Goal: Check status: Check status

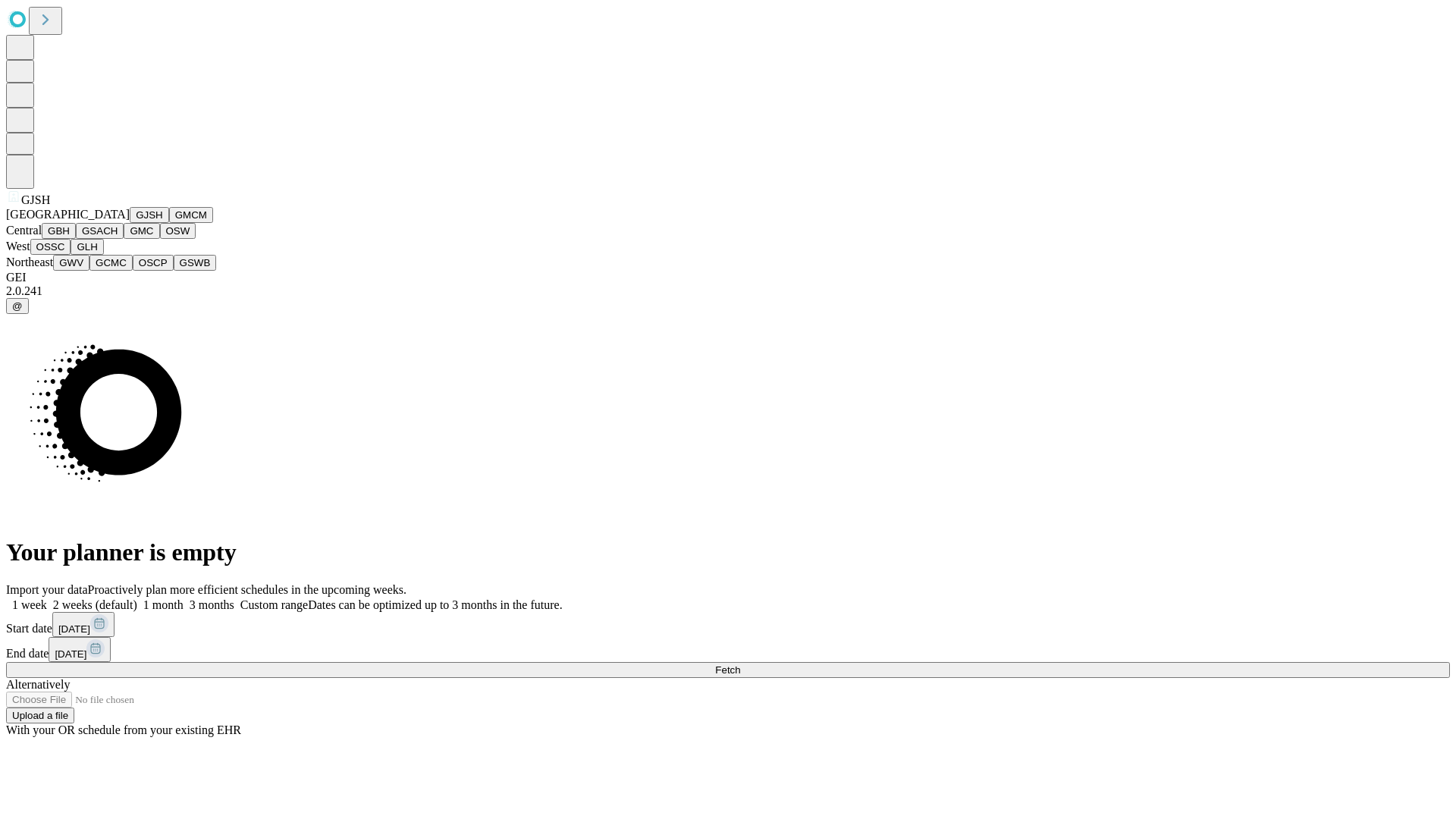
click at [130, 223] on button "GJSH" at bounding box center [150, 215] width 40 height 16
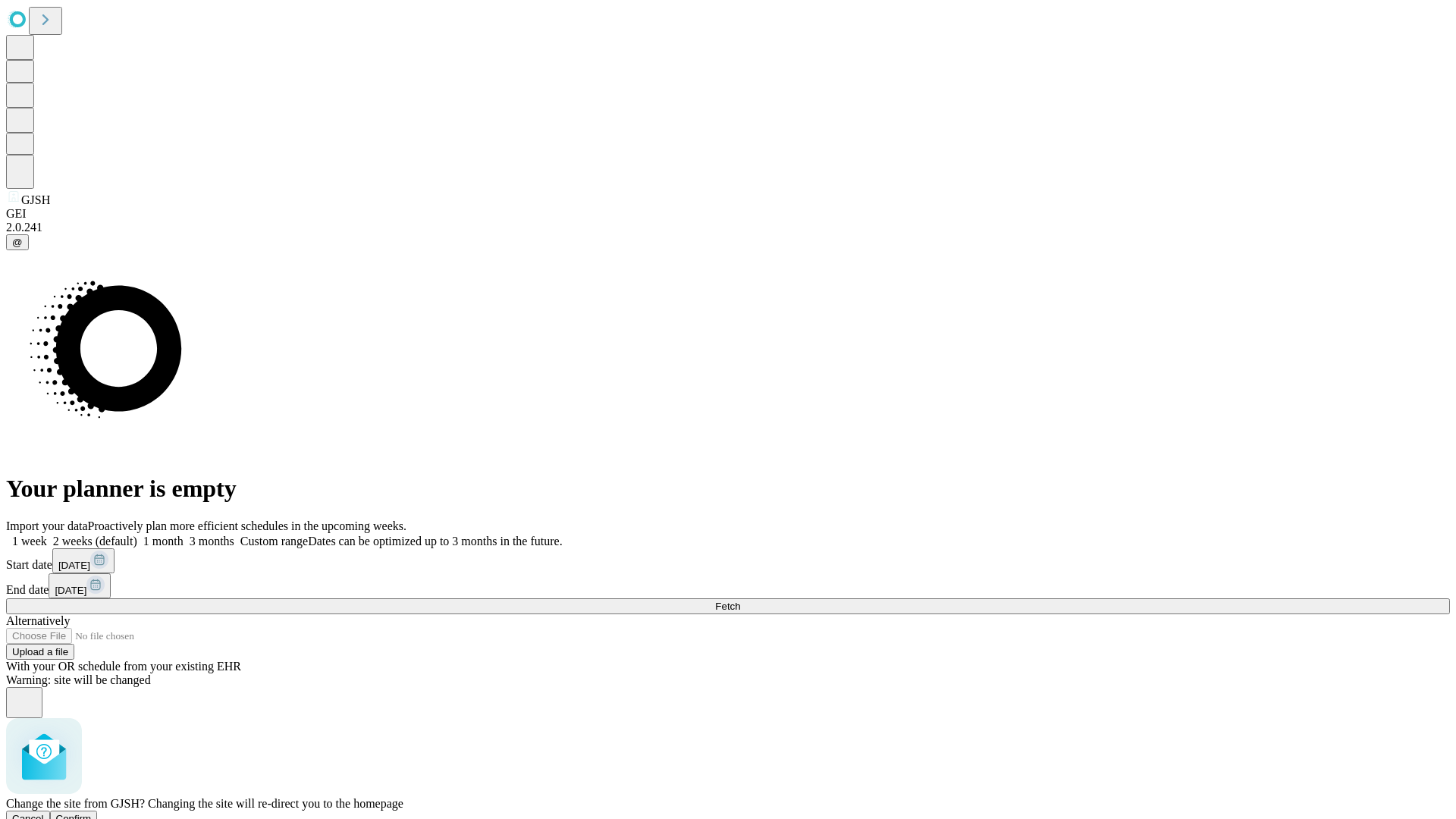
click at [92, 812] on span "Confirm" at bounding box center [74, 818] width 36 height 11
click at [184, 535] on label "1 month" at bounding box center [160, 541] width 46 height 13
click at [741, 600] on span "Fetch" at bounding box center [728, 606] width 25 height 11
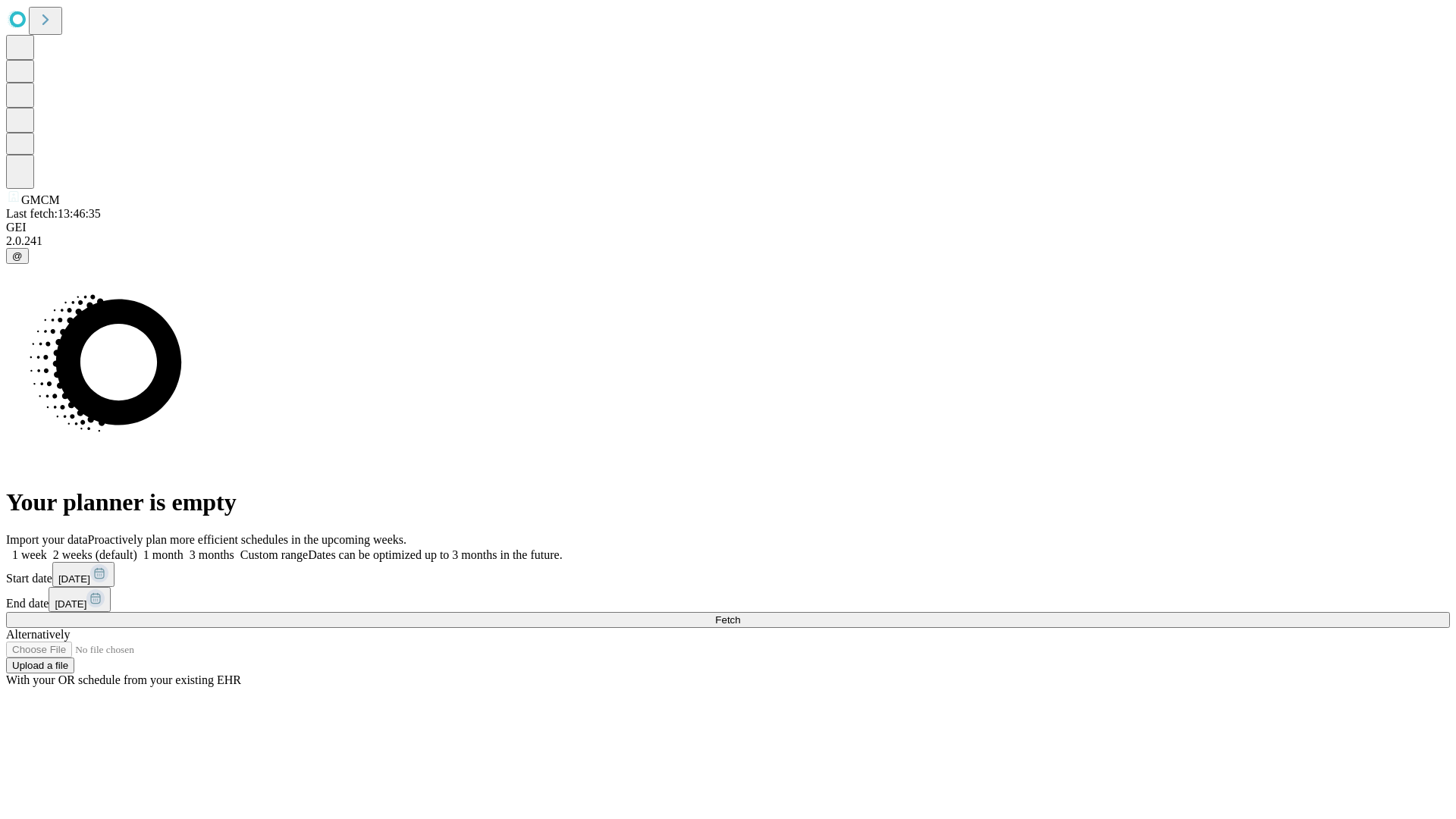
click at [184, 548] on label "1 month" at bounding box center [160, 555] width 46 height 13
click at [741, 614] on span "Fetch" at bounding box center [728, 620] width 25 height 11
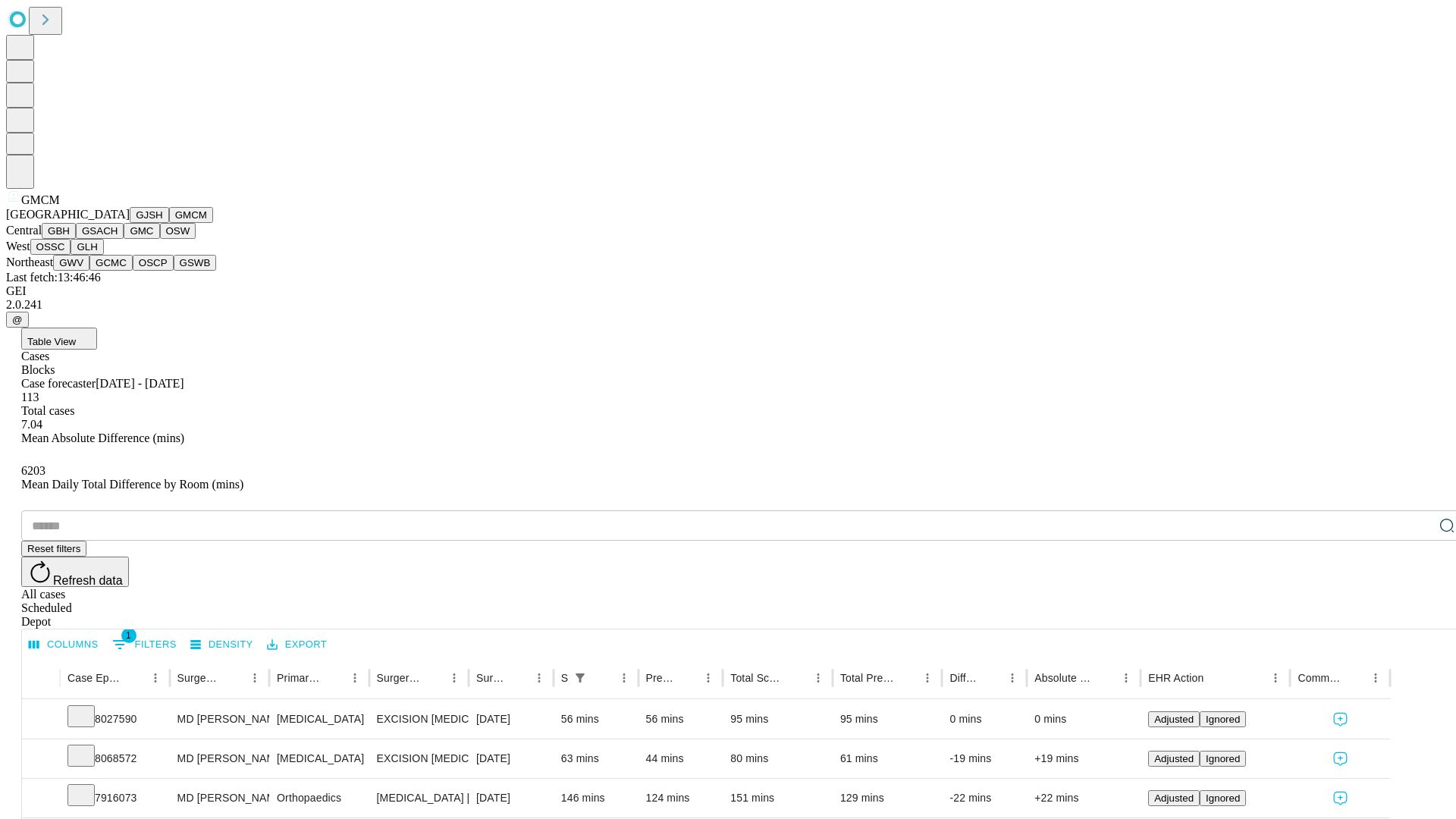
click at [76, 239] on button "GBH" at bounding box center [59, 231] width 34 height 16
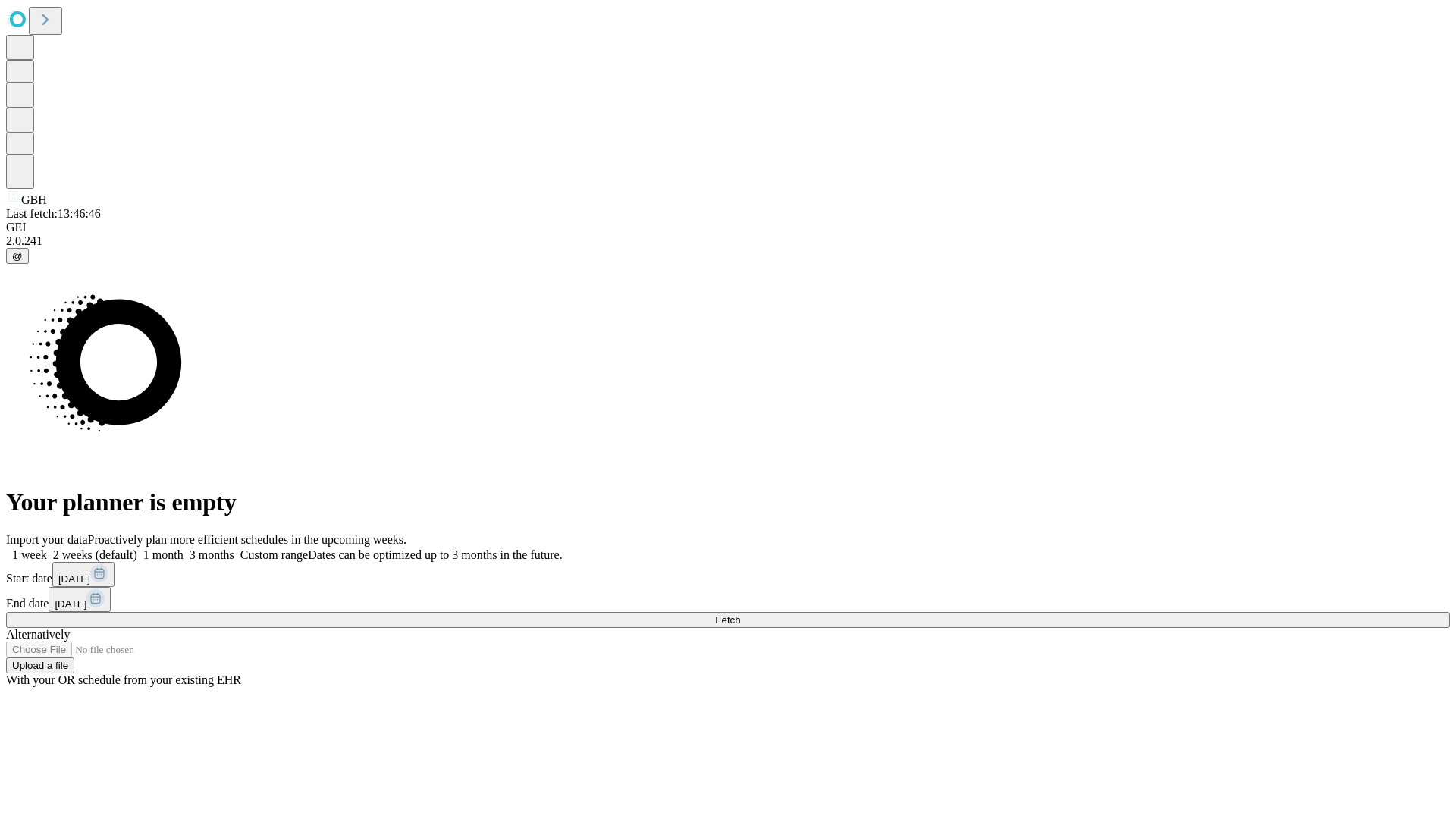
click at [184, 548] on label "1 month" at bounding box center [160, 555] width 46 height 13
click at [741, 614] on span "Fetch" at bounding box center [728, 620] width 25 height 11
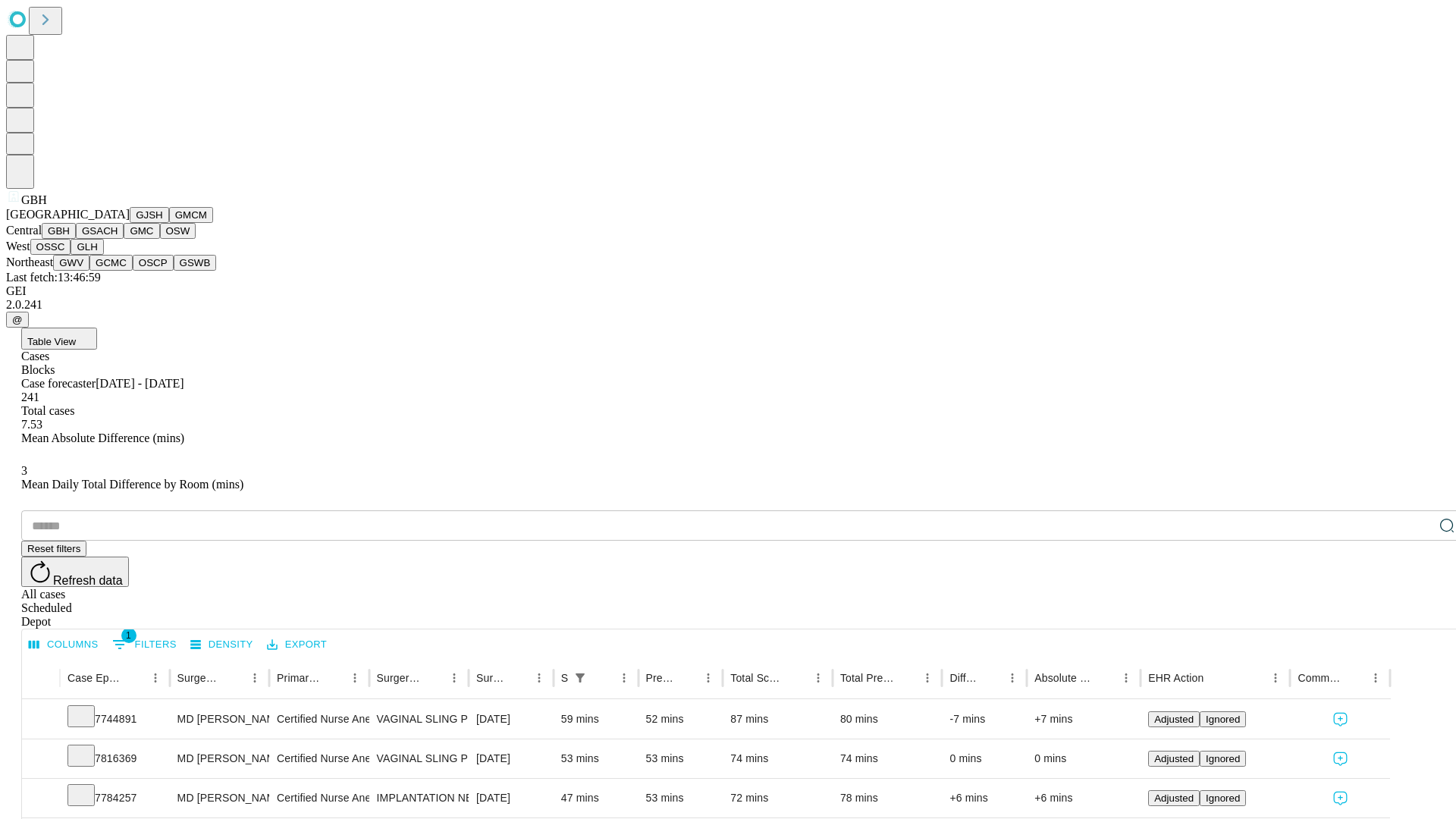
click at [118, 239] on button "GSACH" at bounding box center [99, 231] width 48 height 16
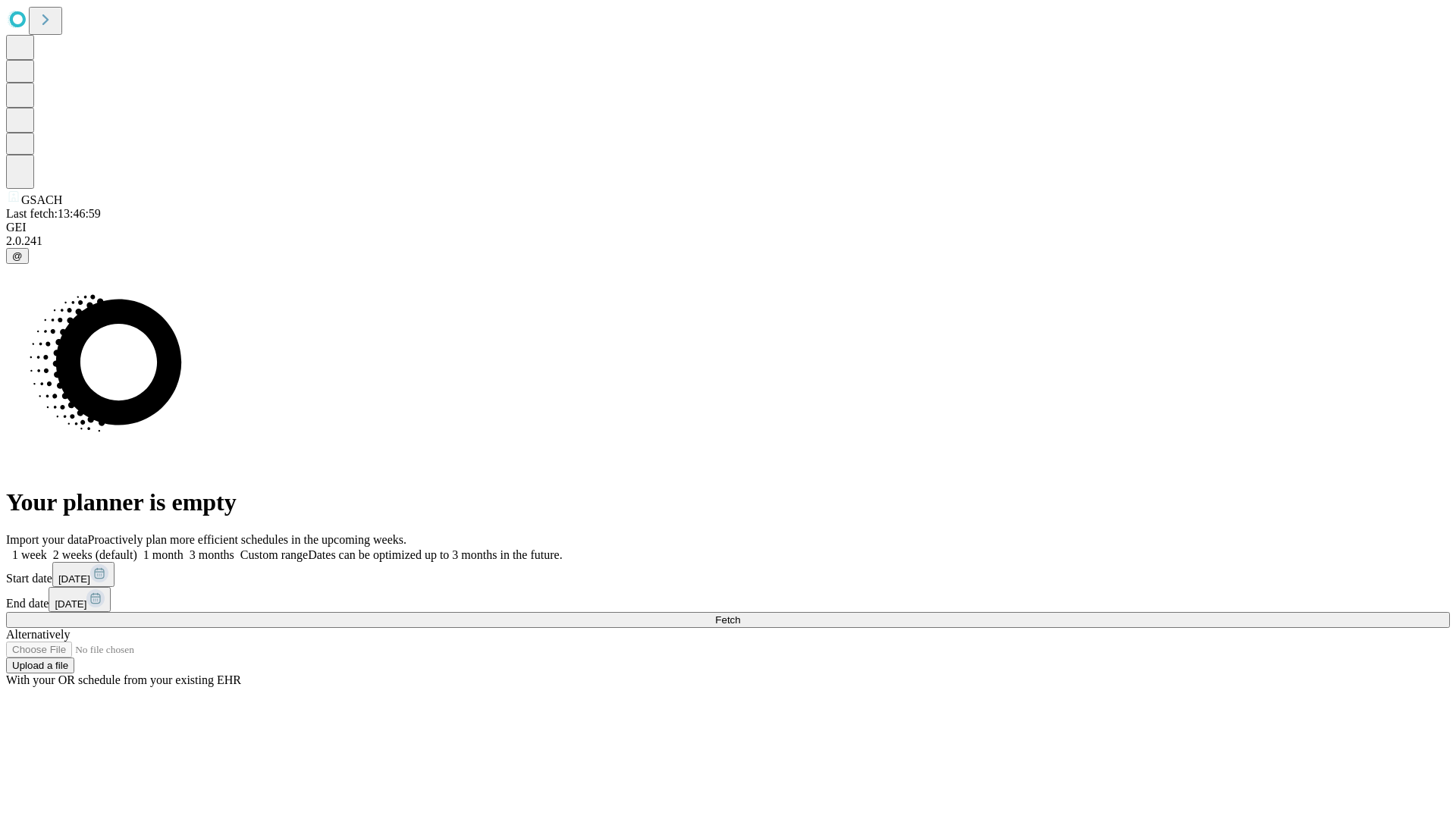
click at [184, 548] on label "1 month" at bounding box center [160, 555] width 46 height 13
click at [741, 614] on span "Fetch" at bounding box center [728, 620] width 25 height 11
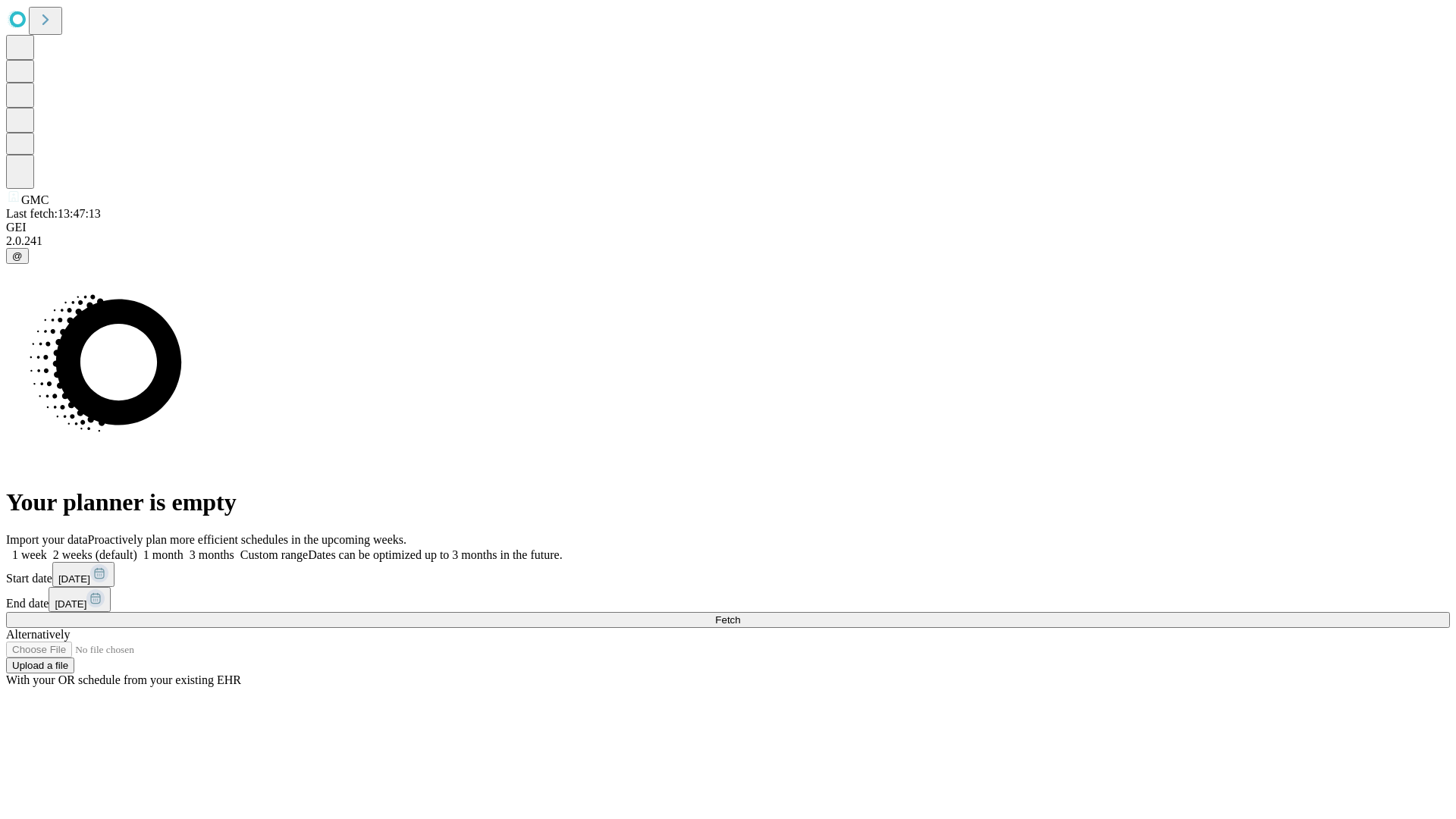
click at [184, 548] on label "1 month" at bounding box center [160, 555] width 46 height 13
click at [741, 614] on span "Fetch" at bounding box center [728, 620] width 25 height 11
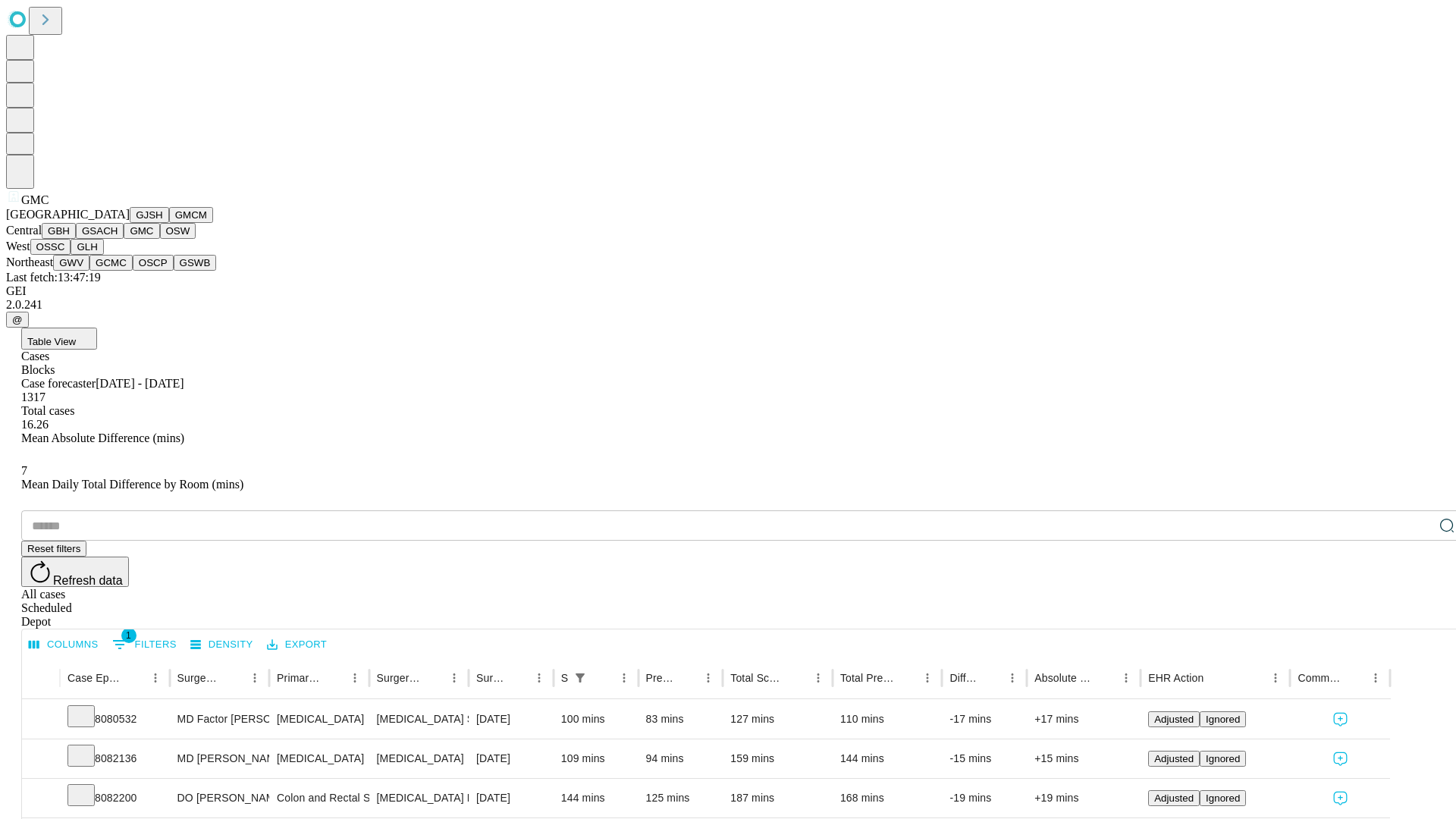
click at [160, 239] on button "OSW" at bounding box center [178, 231] width 37 height 16
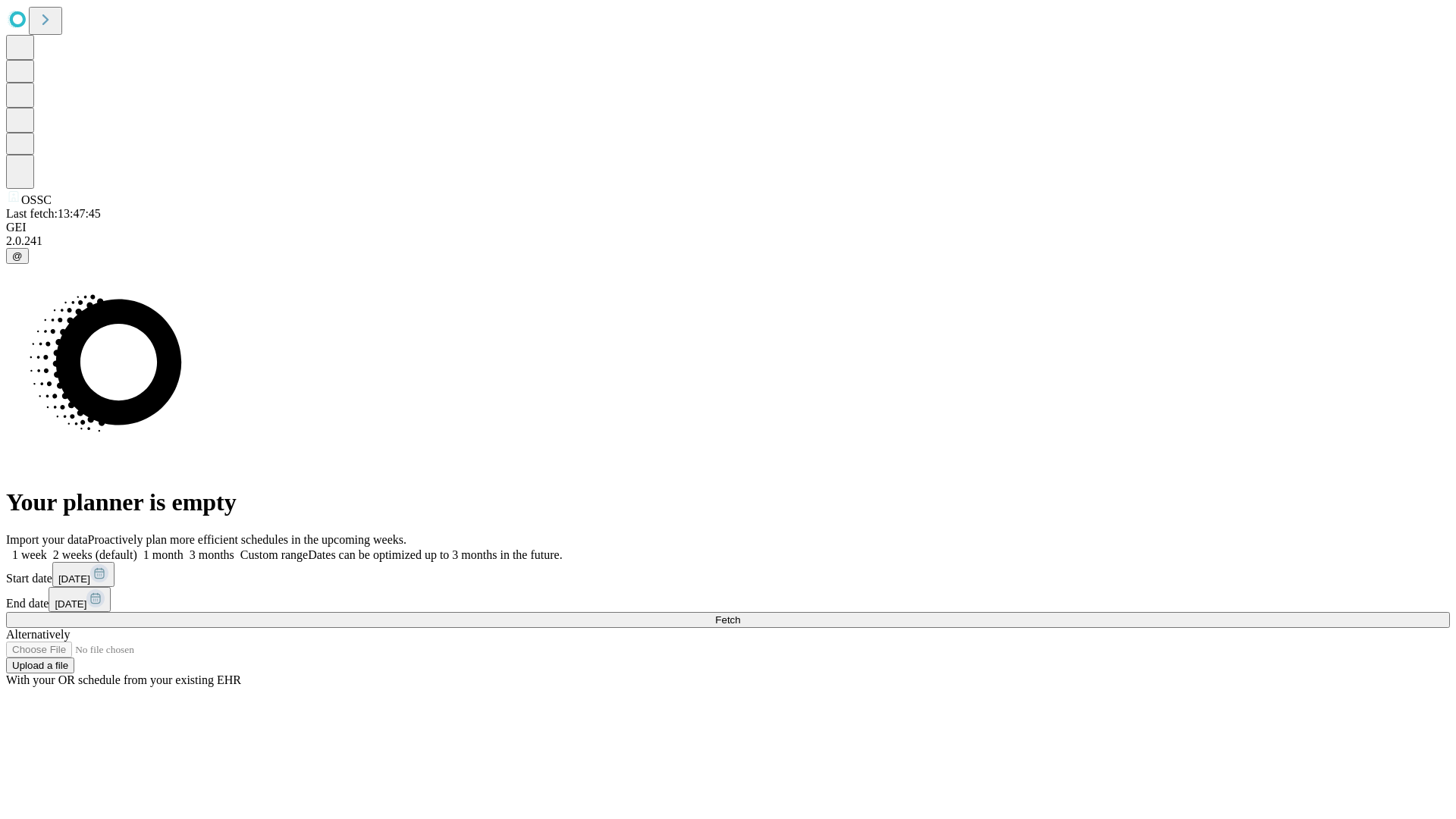
click at [184, 548] on label "1 month" at bounding box center [160, 555] width 46 height 13
click at [741, 614] on span "Fetch" at bounding box center [728, 620] width 25 height 11
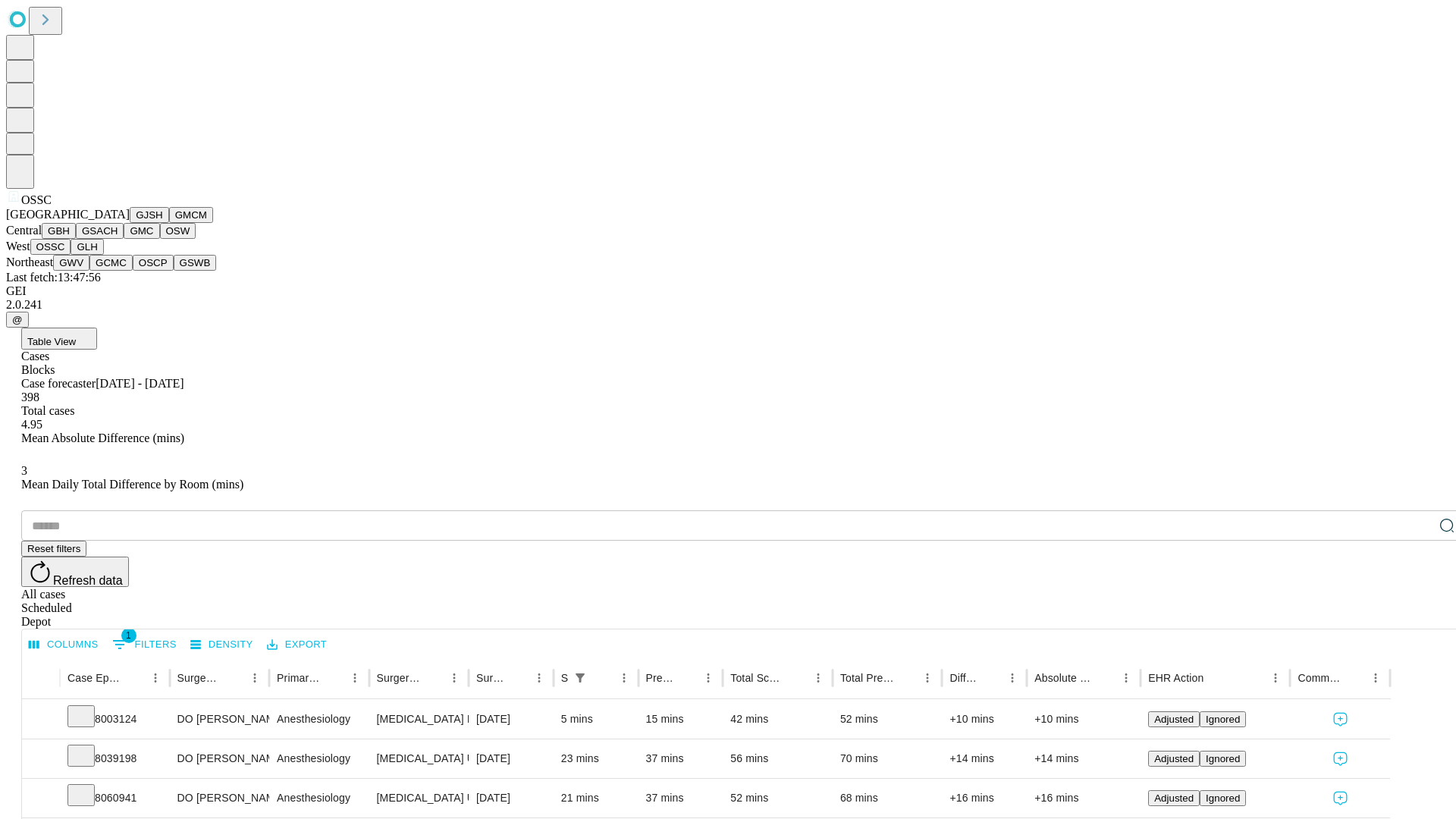
click at [103, 254] on button "GLH" at bounding box center [87, 247] width 33 height 16
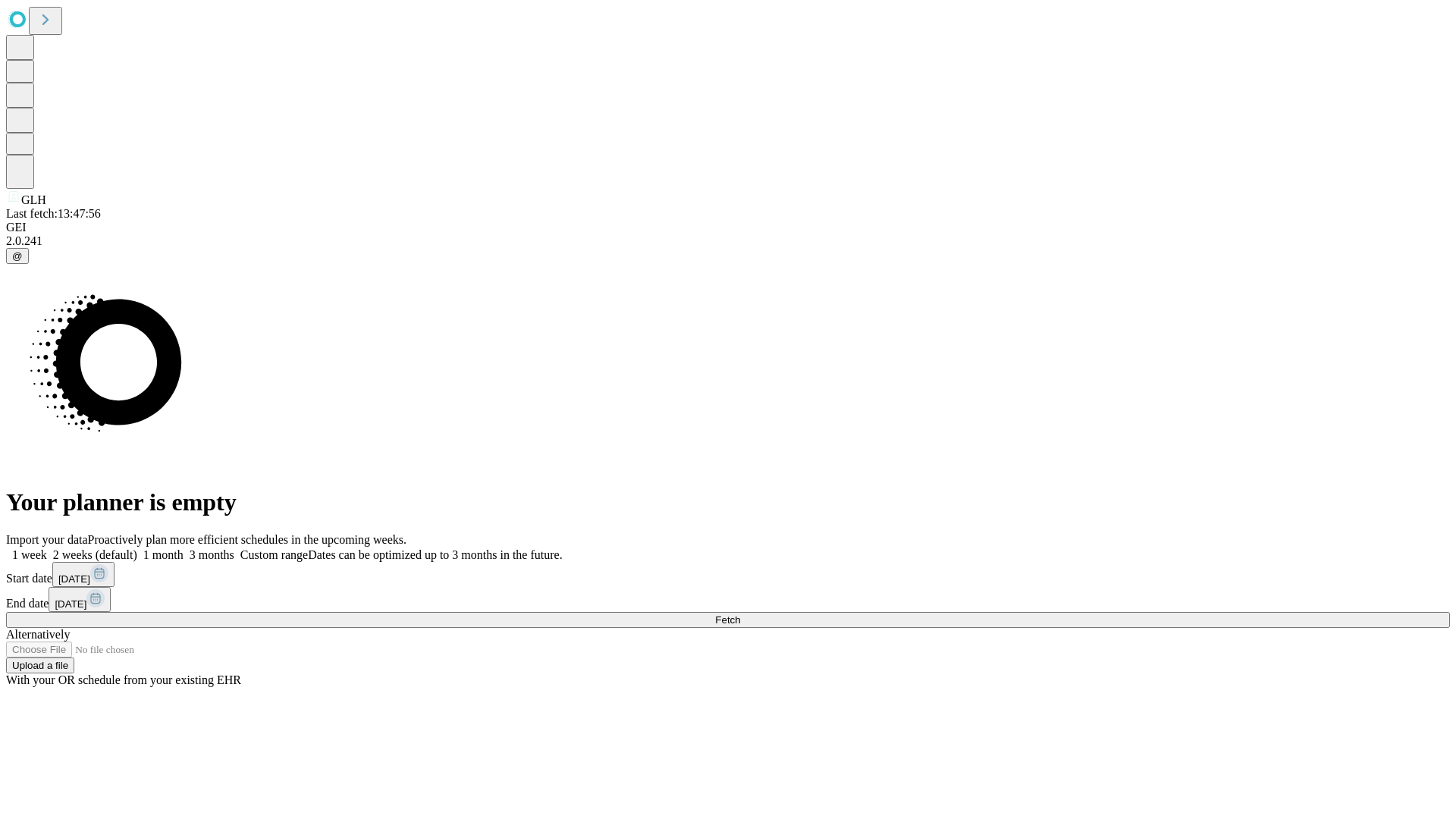
click at [184, 548] on label "1 month" at bounding box center [160, 555] width 46 height 13
click at [741, 614] on span "Fetch" at bounding box center [728, 620] width 25 height 11
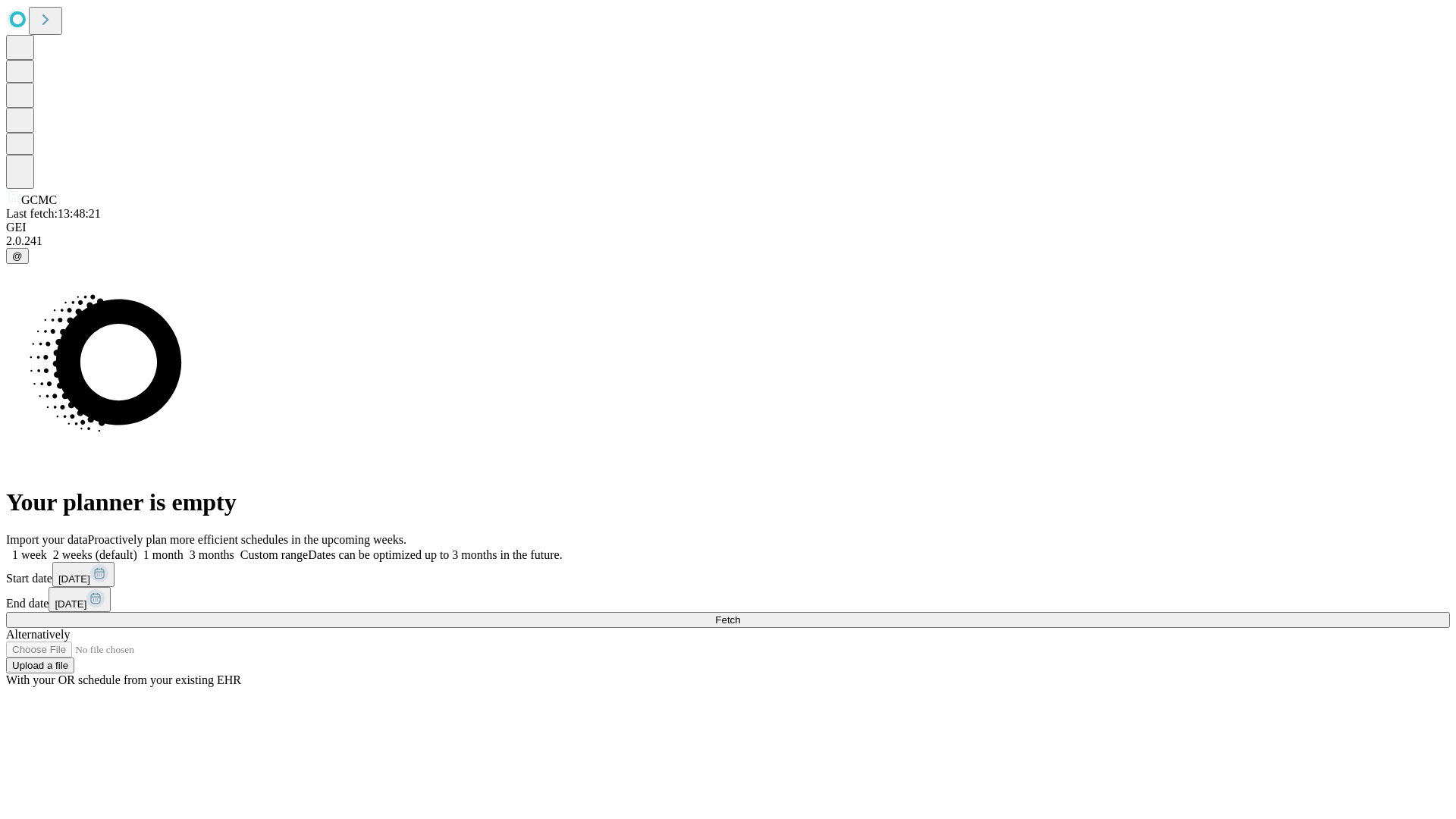
click at [184, 548] on label "1 month" at bounding box center [160, 555] width 46 height 13
click at [741, 614] on span "Fetch" at bounding box center [728, 620] width 25 height 11
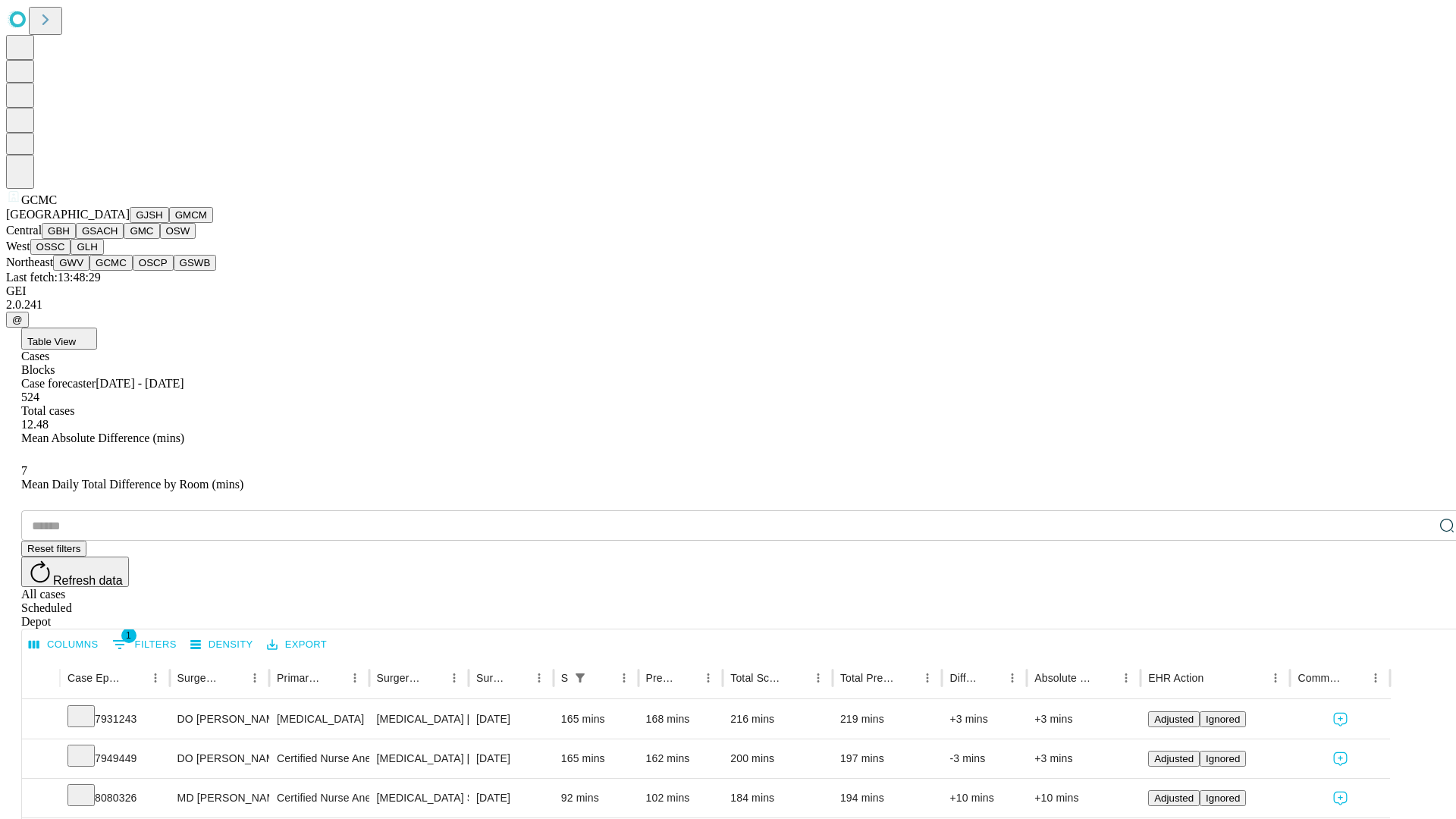
click at [133, 271] on button "OSCP" at bounding box center [153, 262] width 41 height 16
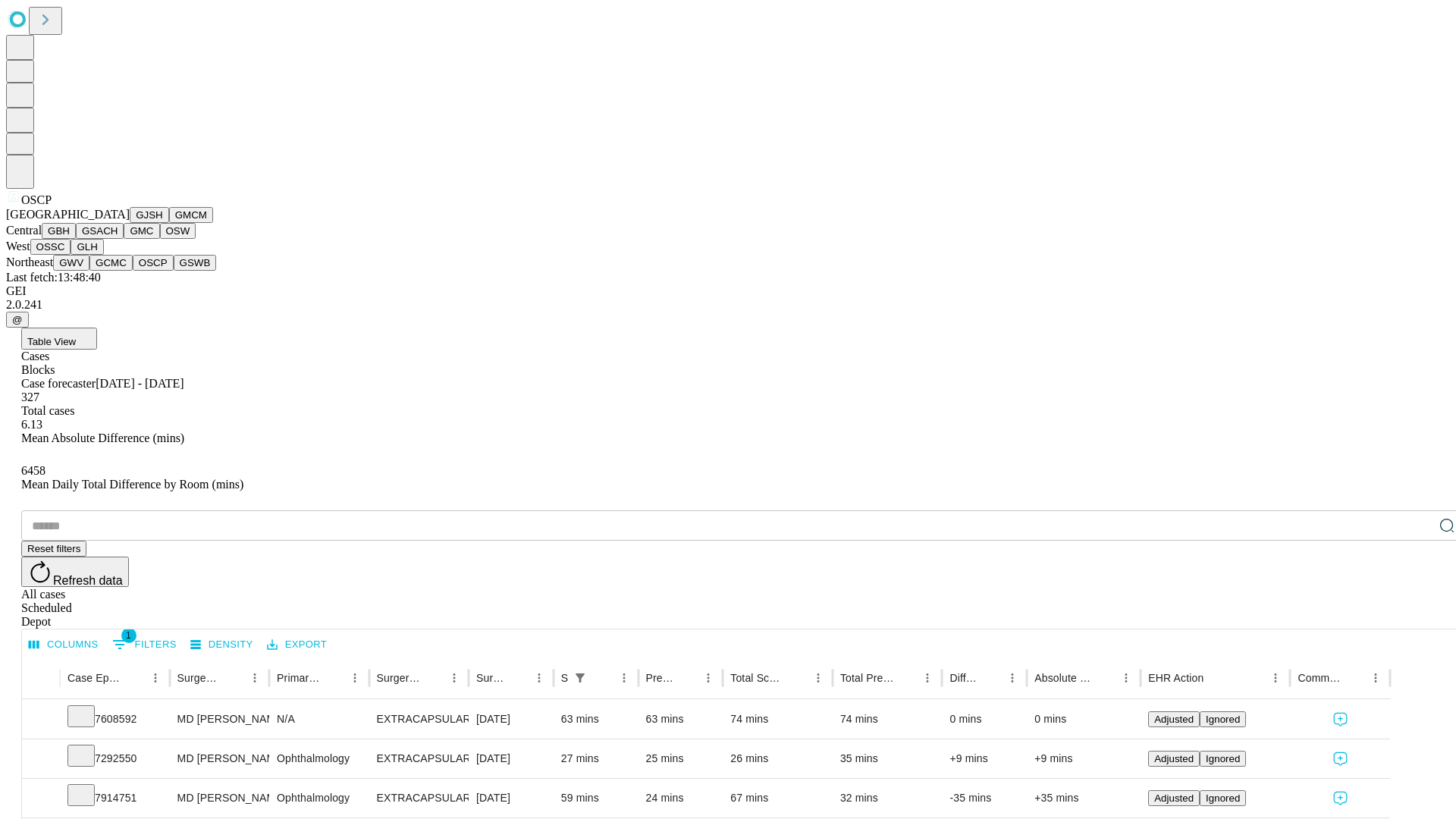
click at [174, 271] on button "GSWB" at bounding box center [195, 262] width 43 height 16
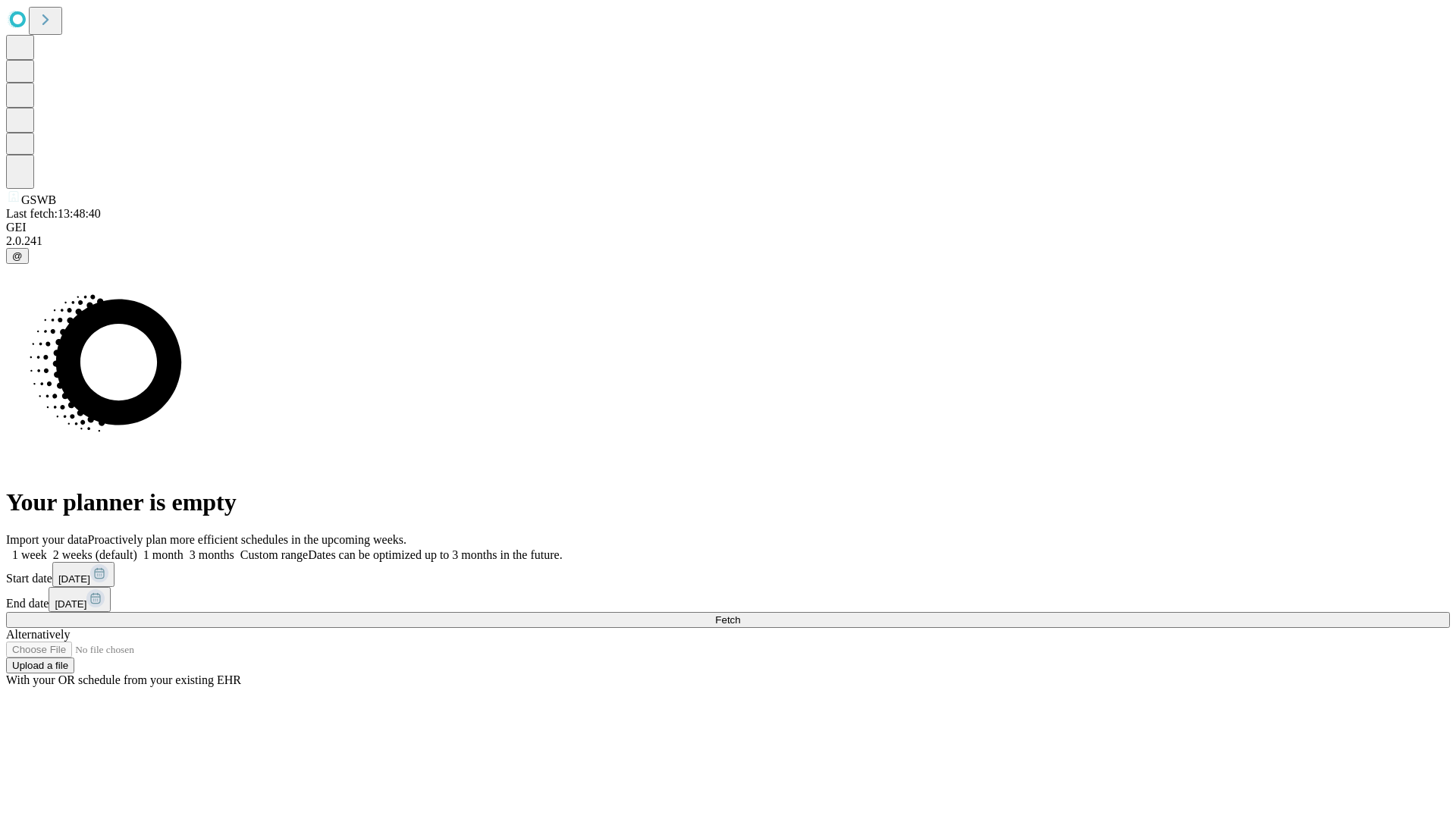
click at [184, 548] on label "1 month" at bounding box center [160, 555] width 46 height 13
click at [741, 614] on span "Fetch" at bounding box center [728, 620] width 25 height 11
